Goal: Task Accomplishment & Management: Manage account settings

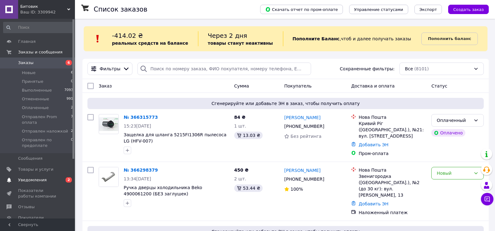
click at [46, 177] on span "Уведомления" at bounding box center [38, 180] width 40 height 6
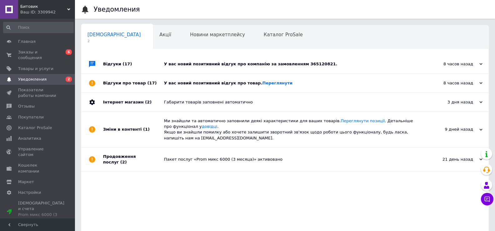
click at [288, 70] on div "У вас новий позитивний відгук про компанію за замовленням 365120821." at bounding box center [292, 64] width 256 height 19
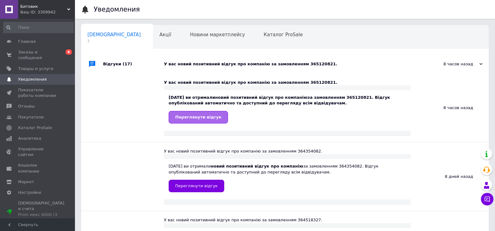
click at [178, 121] on link "Переглянути відгук" at bounding box center [197, 117] width 59 height 12
click at [30, 76] on span "Уведомления" at bounding box center [32, 79] width 28 height 6
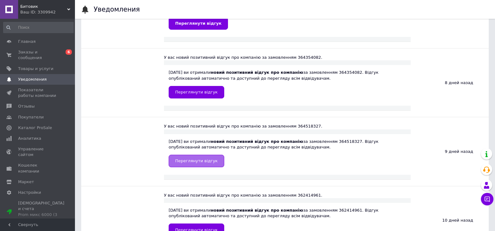
click at [185, 163] on span "Переглянути відгук" at bounding box center [196, 160] width 42 height 5
click at [52, 54] on span "Заказы и сообщения" at bounding box center [38, 54] width 40 height 11
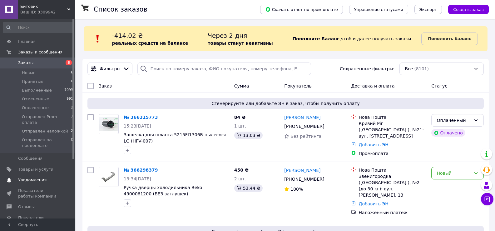
click at [39, 177] on span "Уведомления" at bounding box center [32, 180] width 28 height 6
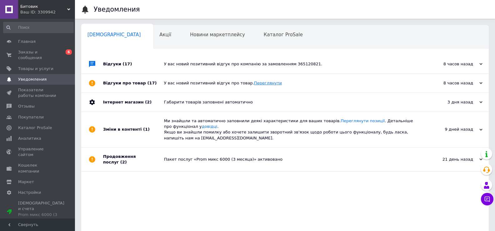
click at [254, 81] on link "Переглянути" at bounding box center [268, 82] width 28 height 5
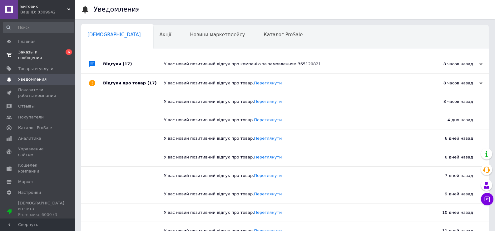
click at [41, 51] on span "Заказы и сообщения" at bounding box center [38, 54] width 40 height 11
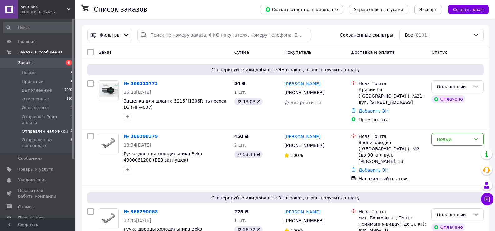
click at [53, 128] on span "Отправлен наложкой" at bounding box center [45, 131] width 46 height 6
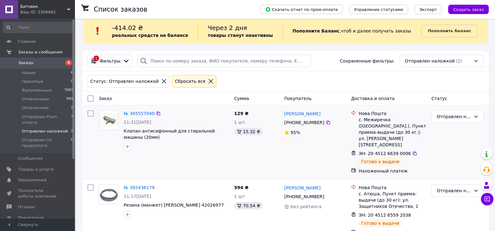
scroll to position [12, 0]
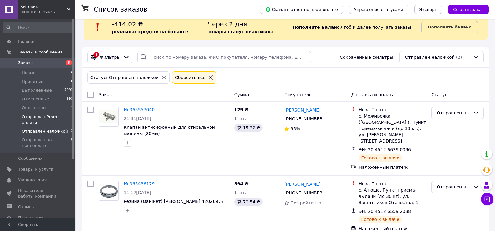
click at [46, 120] on li "Отправлен Prom оплата 7" at bounding box center [38, 119] width 77 height 14
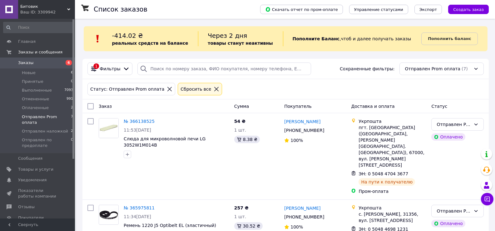
click at [213, 89] on icon at bounding box center [216, 89] width 6 height 6
